Goal: Information Seeking & Learning: Compare options

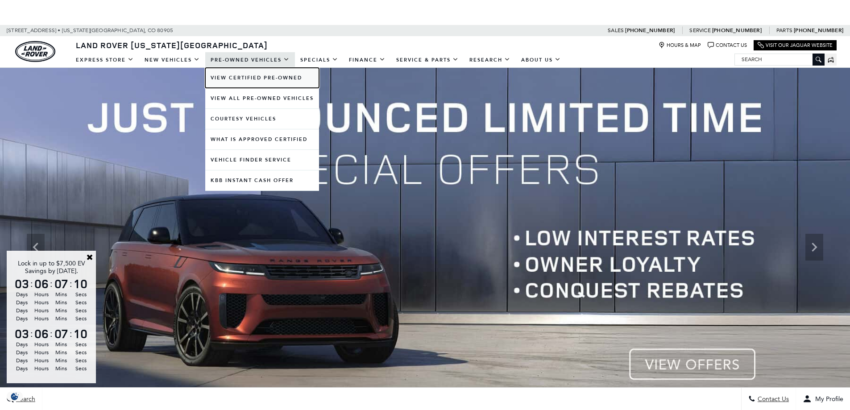
click at [251, 78] on link "View Certified Pre-Owned" at bounding box center [262, 78] width 114 height 20
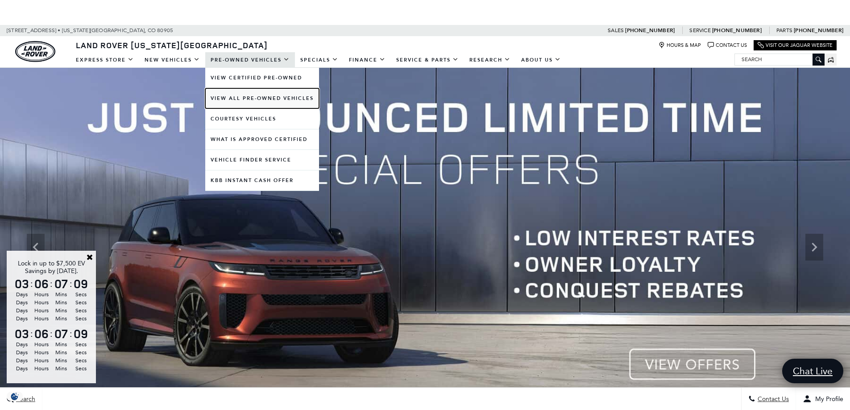
click at [238, 96] on link "View All Pre-Owned Vehicles" at bounding box center [262, 98] width 114 height 20
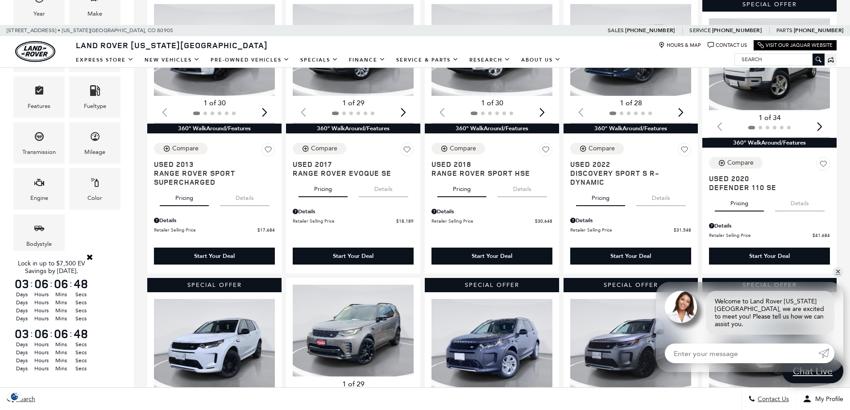
scroll to position [268, 0]
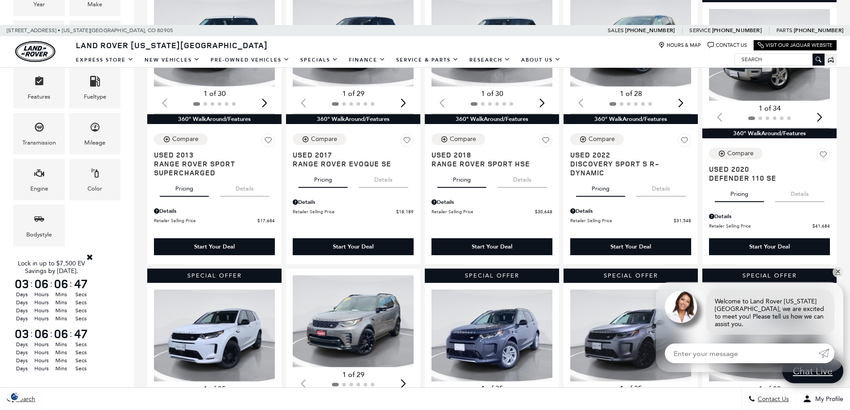
click at [89, 258] on link "Close" at bounding box center [90, 257] width 8 height 8
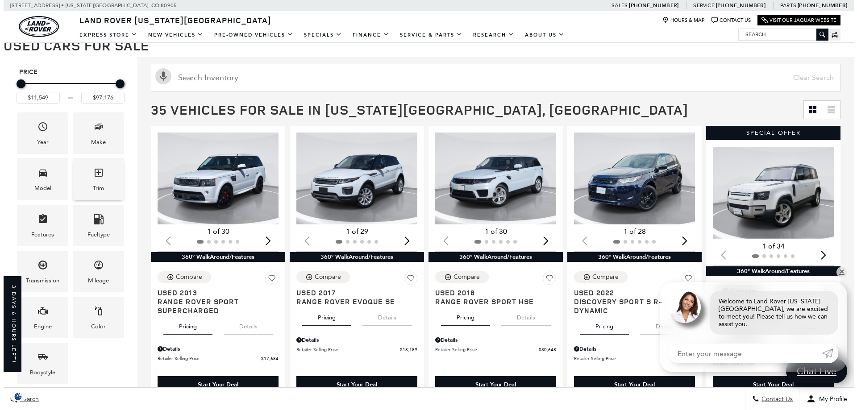
scroll to position [89, 0]
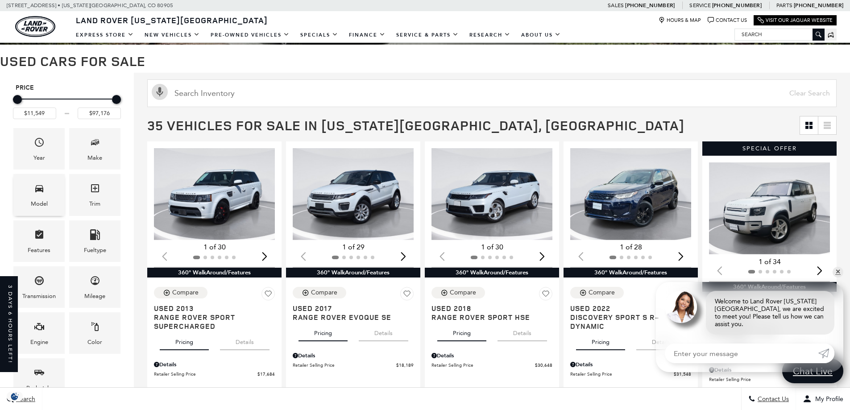
click at [43, 200] on div "Model" at bounding box center [39, 204] width 17 height 10
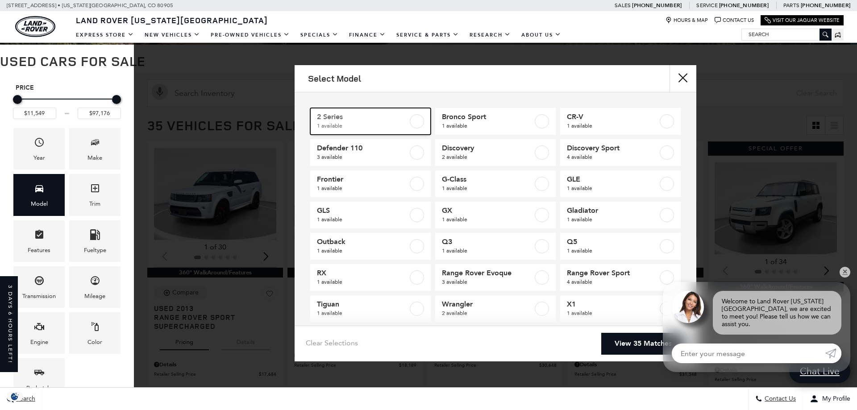
click at [397, 125] on span "1 available" at bounding box center [362, 125] width 91 height 9
type input "$23,589"
checkbox input "true"
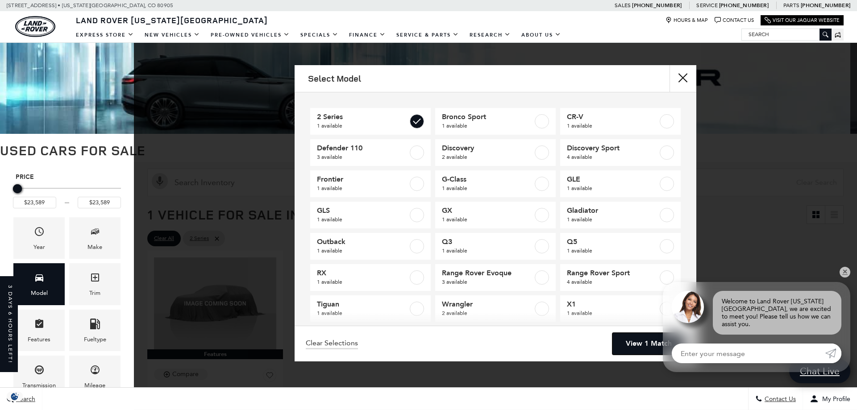
click at [629, 340] on link "View 1 Match" at bounding box center [649, 344] width 73 height 22
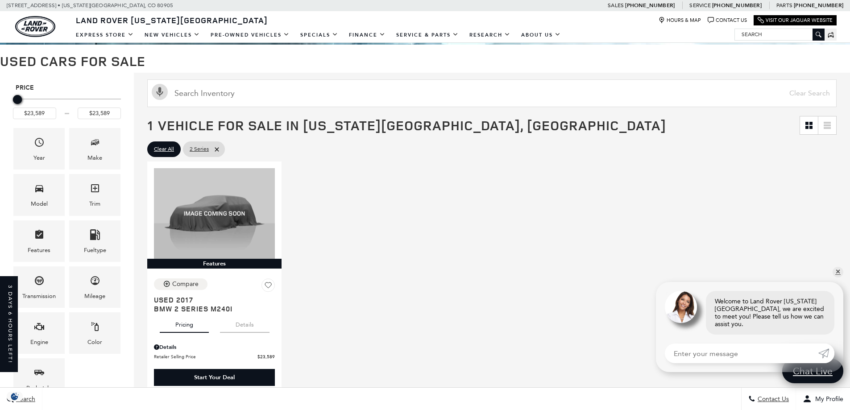
scroll to position [134, 0]
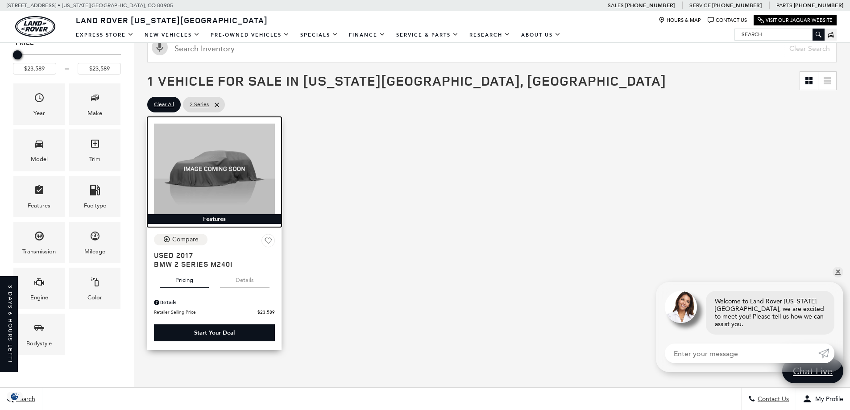
click at [215, 187] on img at bounding box center [214, 169] width 121 height 91
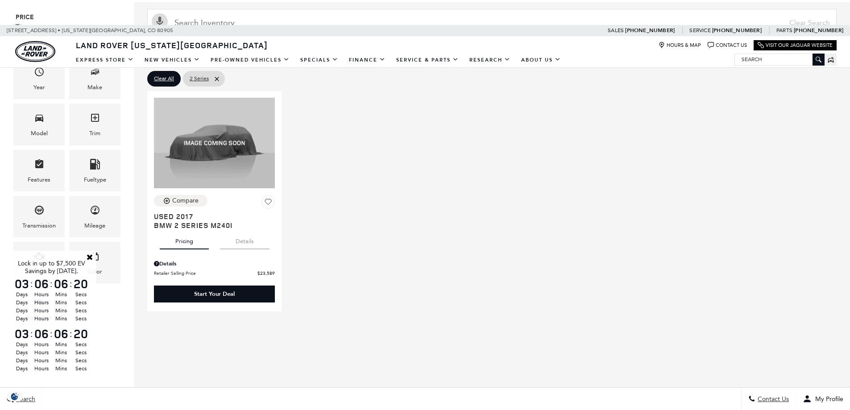
scroll to position [223, 0]
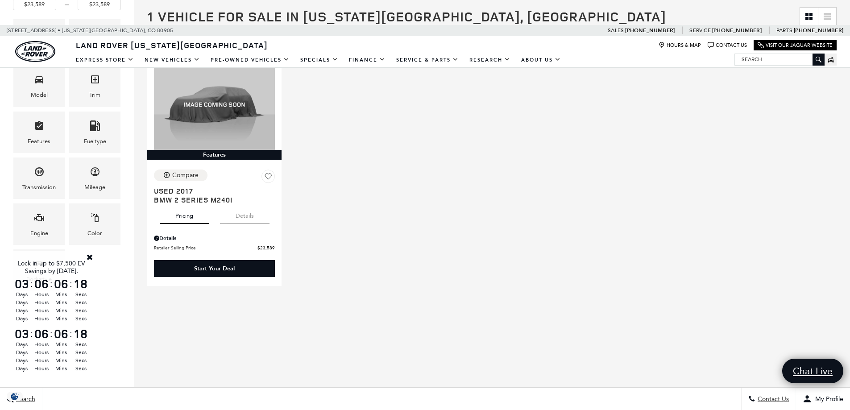
click at [87, 258] on link "Close" at bounding box center [90, 257] width 8 height 8
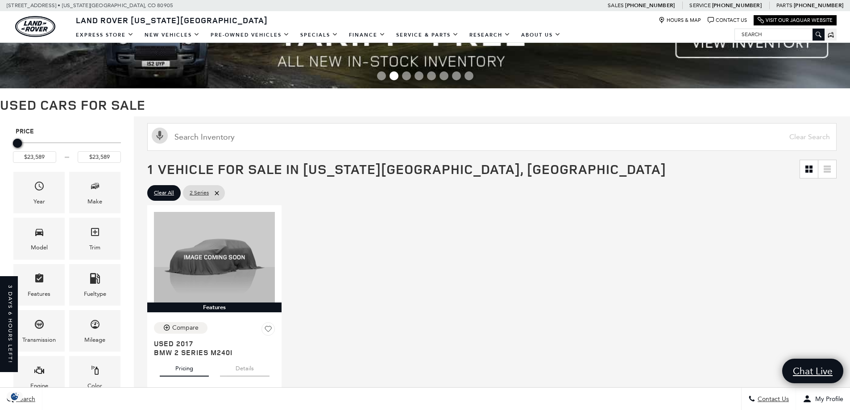
scroll to position [45, 0]
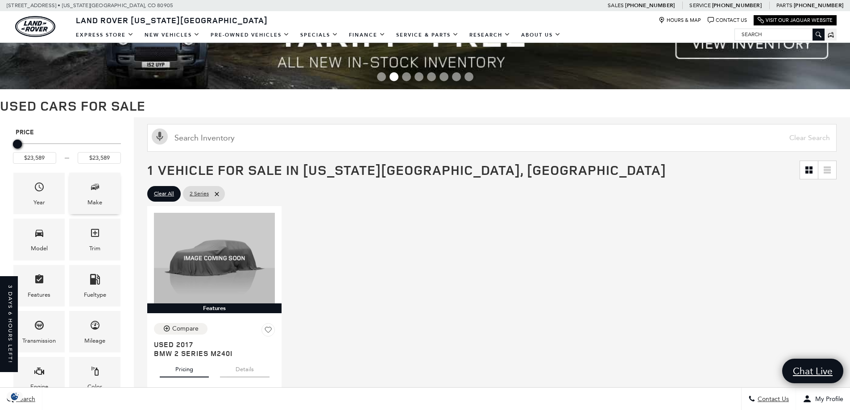
click at [113, 197] on div "Make" at bounding box center [94, 194] width 51 height 42
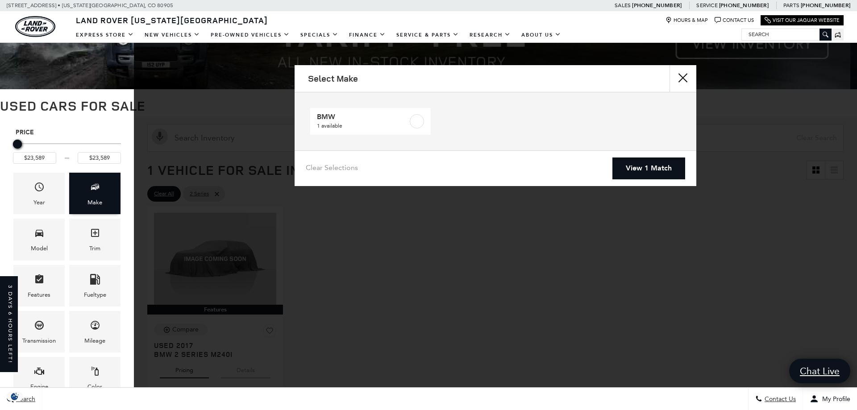
click at [113, 197] on div "Make" at bounding box center [94, 194] width 51 height 42
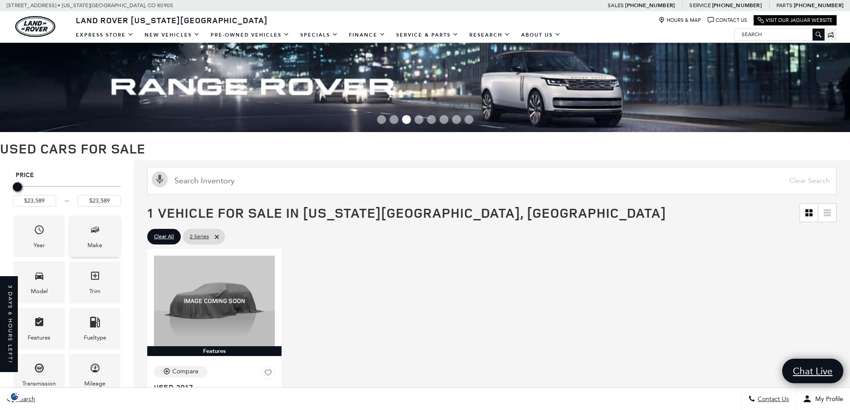
scroll to position [0, 0]
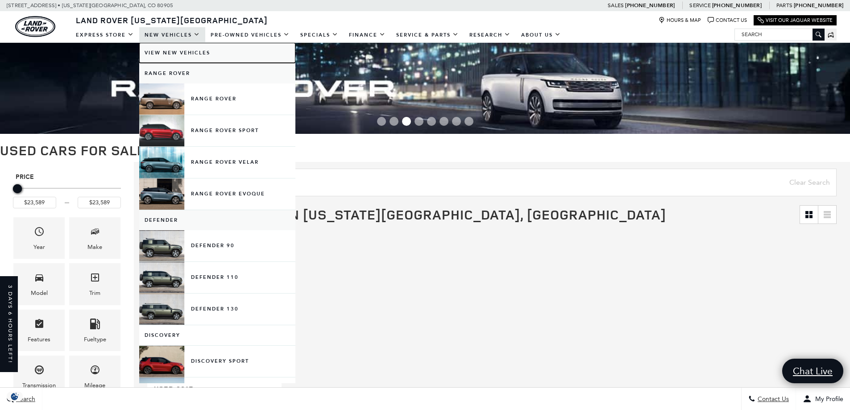
click at [182, 53] on link "View New Vehicles" at bounding box center [217, 53] width 156 height 20
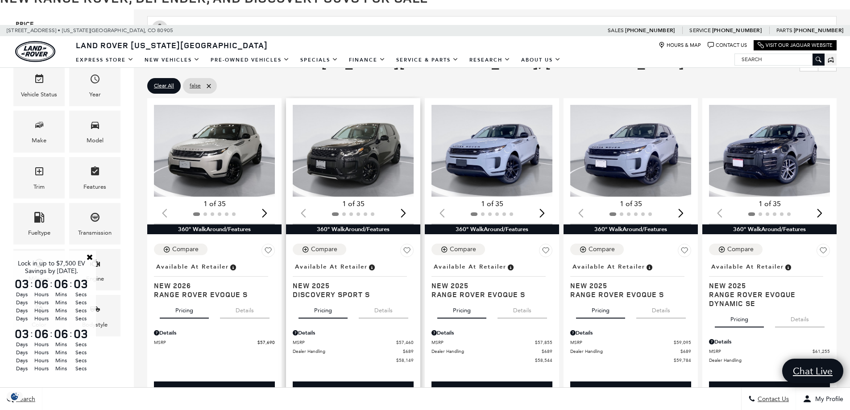
scroll to position [179, 0]
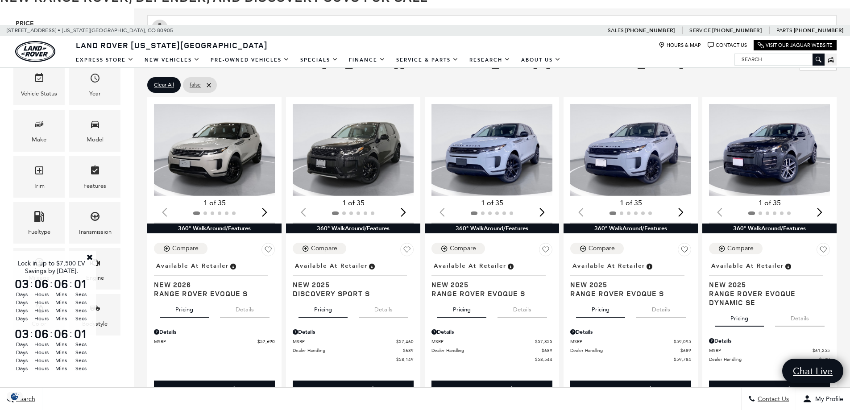
click at [87, 255] on link "Close" at bounding box center [90, 257] width 8 height 8
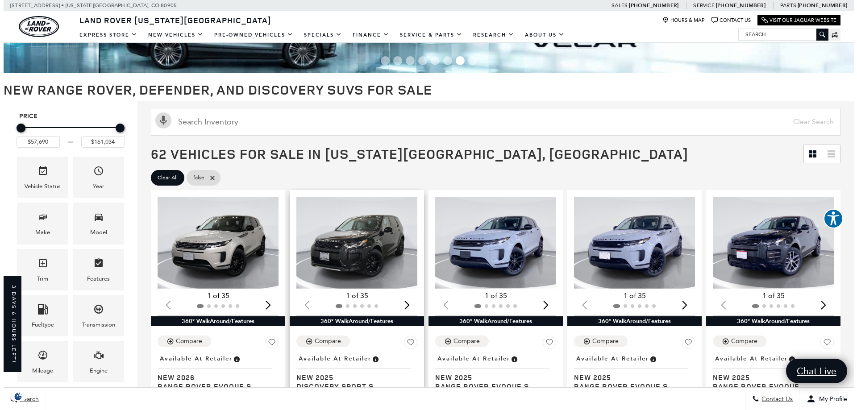
scroll to position [45, 0]
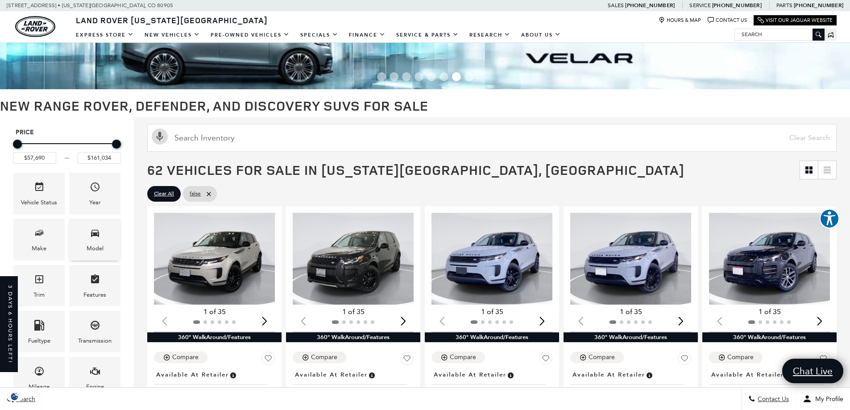
click at [109, 251] on div "Model" at bounding box center [94, 240] width 51 height 42
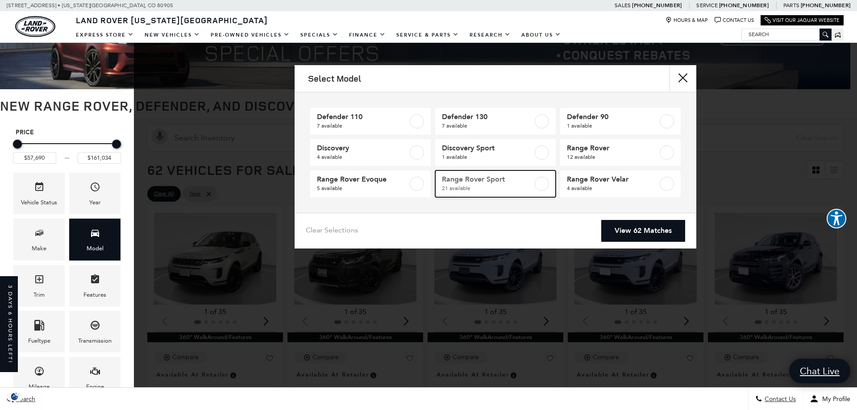
click at [501, 188] on span "21 available" at bounding box center [487, 188] width 91 height 9
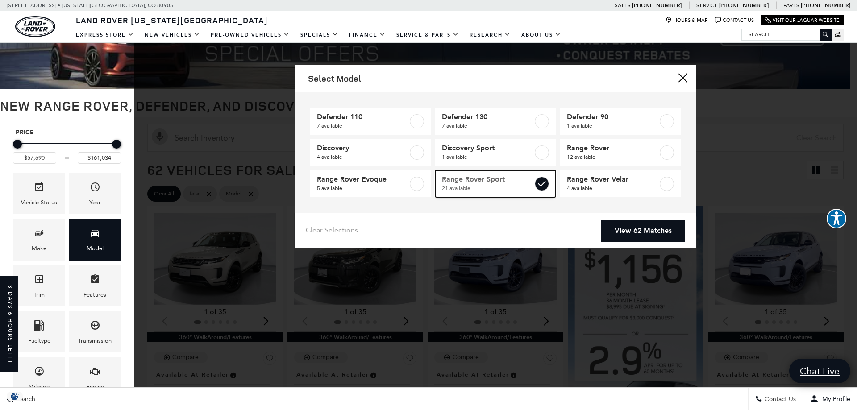
type input "$88,764"
type input "$127,179"
checkbox input "true"
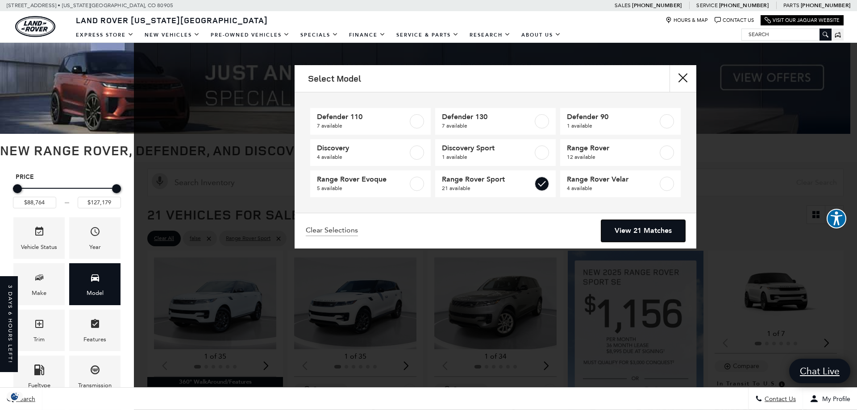
click at [629, 240] on link "View 21 Matches" at bounding box center [643, 231] width 84 height 22
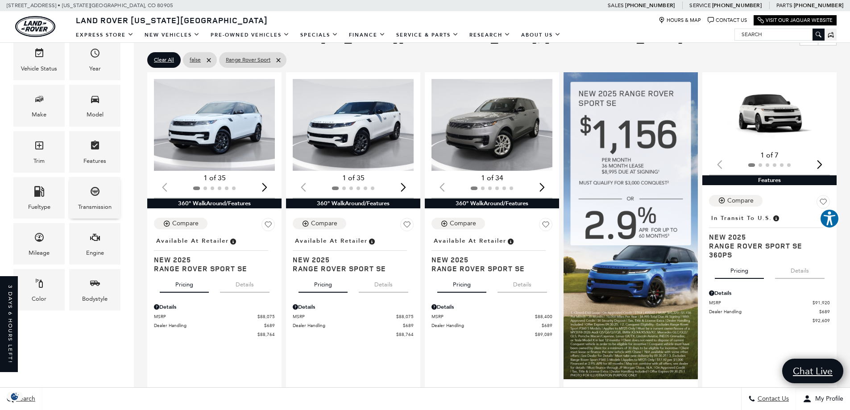
scroll to position [89, 0]
